Goal: Task Accomplishment & Management: Use online tool/utility

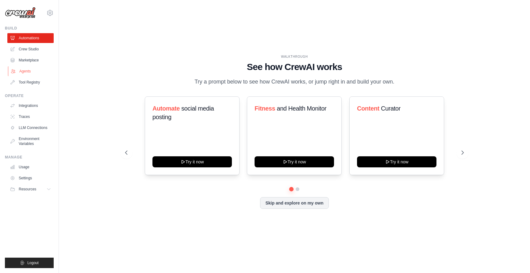
click at [33, 69] on link "Agents" at bounding box center [31, 71] width 46 height 10
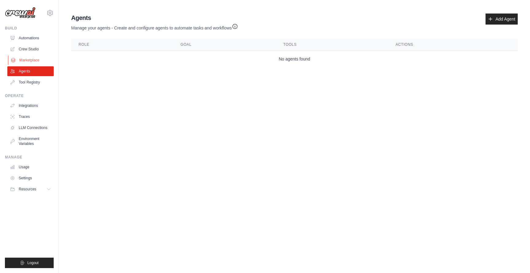
click at [38, 55] on link "Marketplace" at bounding box center [31, 60] width 46 height 10
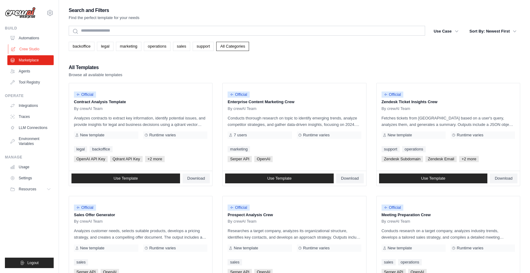
click at [40, 47] on link "Crew Studio" at bounding box center [31, 49] width 46 height 10
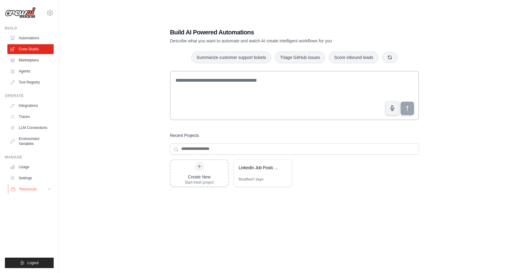
click at [32, 186] on button "Resources" at bounding box center [31, 189] width 46 height 10
click at [26, 61] on link "Marketplace" at bounding box center [31, 60] width 46 height 10
click at [43, 59] on link "Marketplace" at bounding box center [31, 60] width 46 height 10
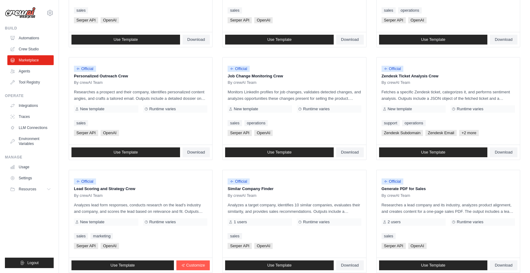
scroll to position [296, 0]
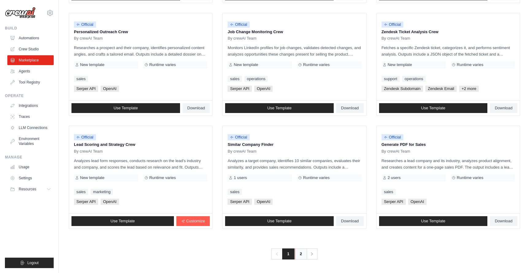
click at [298, 256] on link "2" at bounding box center [301, 253] width 12 height 11
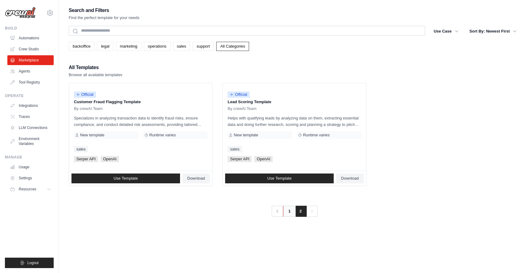
click at [292, 212] on link "1" at bounding box center [289, 210] width 12 height 11
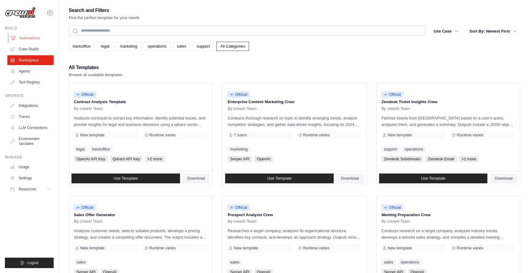
click at [31, 34] on link "Automations" at bounding box center [31, 38] width 46 height 10
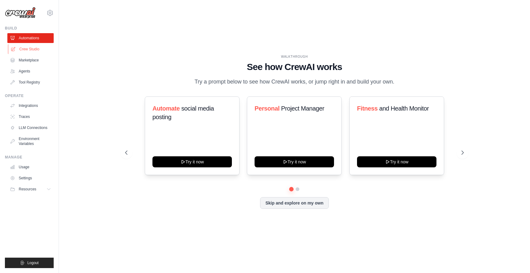
click at [17, 49] on link "Crew Studio" at bounding box center [31, 49] width 46 height 10
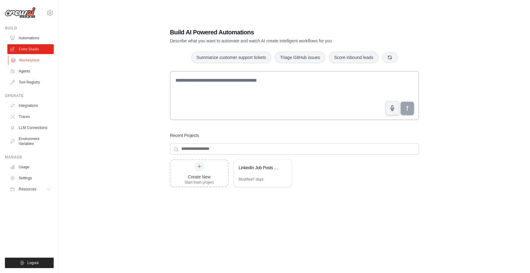
click at [21, 58] on link "Marketplace" at bounding box center [31, 60] width 46 height 10
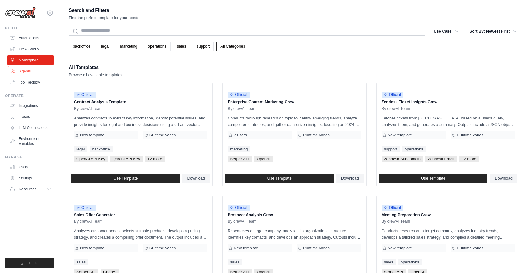
click at [20, 73] on link "Agents" at bounding box center [31, 71] width 46 height 10
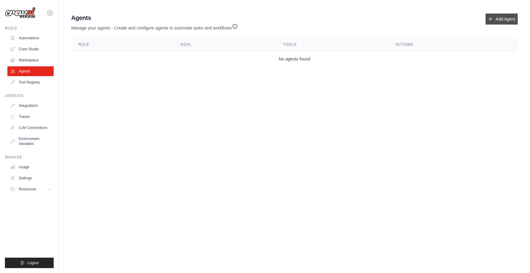
click at [510, 20] on link "Add Agent" at bounding box center [501, 18] width 32 height 11
click at [495, 18] on link "Add Agent" at bounding box center [501, 18] width 32 height 11
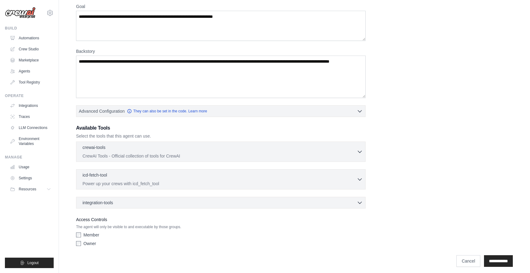
scroll to position [56, 0]
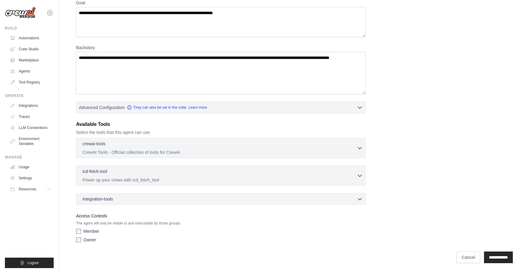
click at [350, 202] on div "integration-tools 0 selected Box Save files to Box Gmail" at bounding box center [220, 199] width 289 height 12
click at [355, 200] on div "integration-tools 0 selected" at bounding box center [222, 198] width 280 height 6
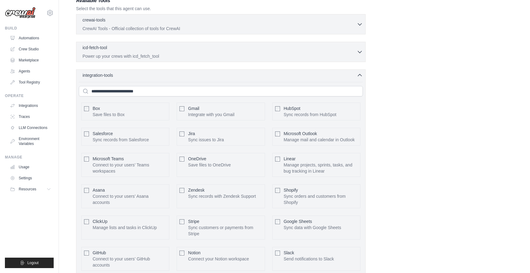
scroll to position [0, 0]
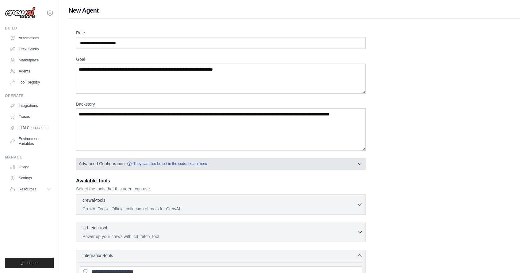
click at [357, 161] on icon "button" at bounding box center [360, 163] width 6 height 6
